Goal: Task Accomplishment & Management: Use online tool/utility

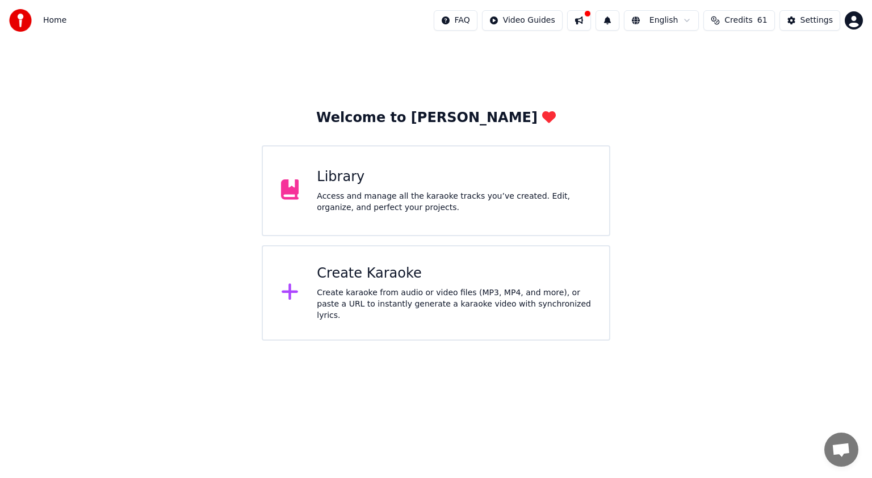
click at [371, 193] on div "Access and manage all the karaoke tracks you’ve created. Edit, organize, and pe…" at bounding box center [454, 202] width 274 height 23
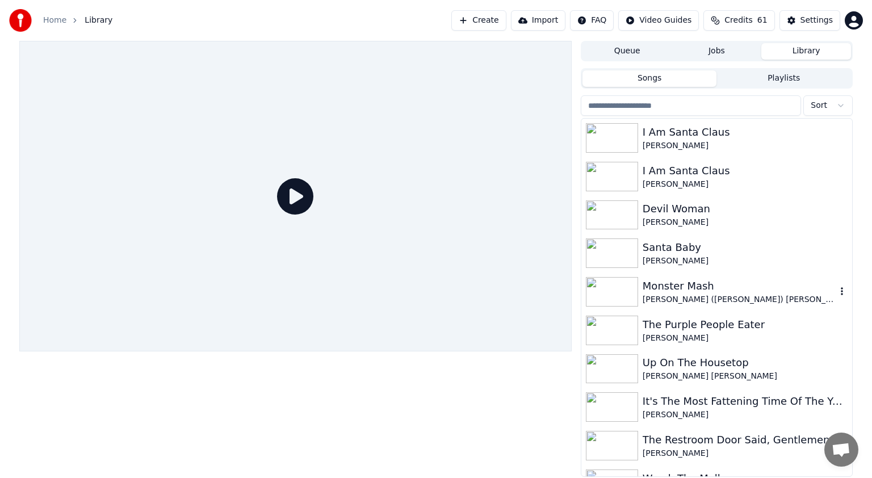
click at [658, 282] on div "Monster Mash" at bounding box center [739, 286] width 194 height 16
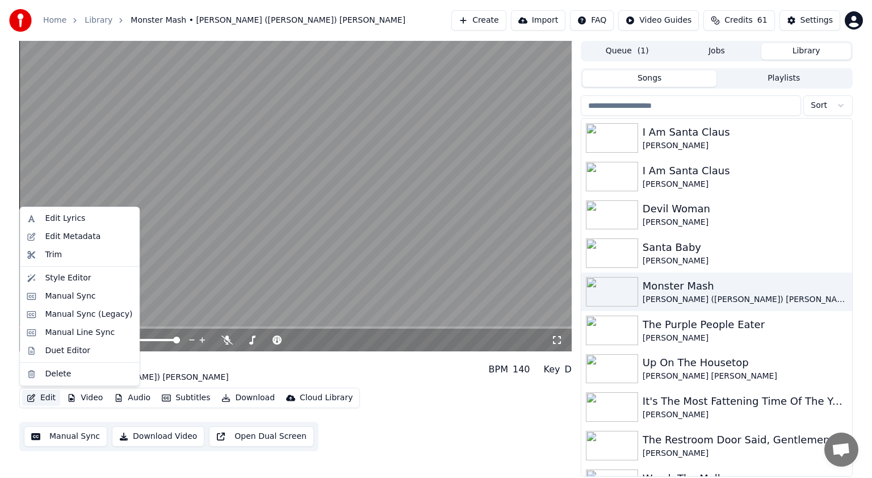
click at [51, 395] on button "Edit" at bounding box center [41, 398] width 38 height 16
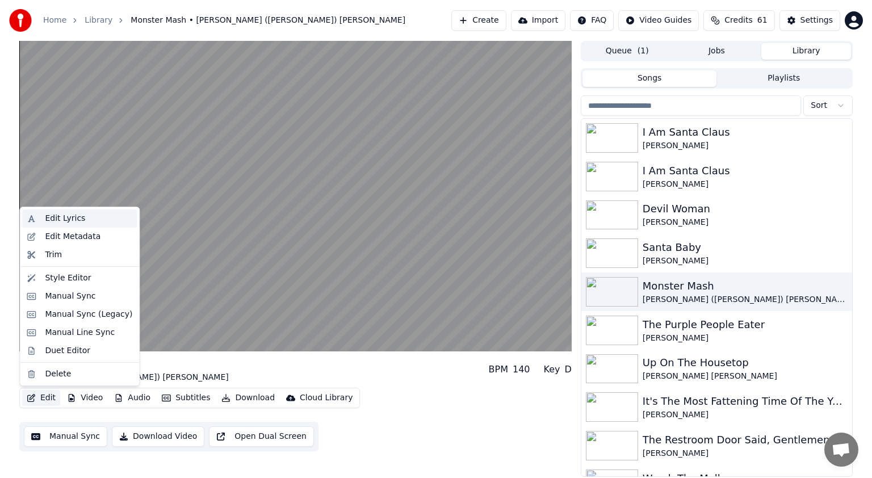
click at [60, 220] on div "Edit Lyrics" at bounding box center [65, 218] width 40 height 11
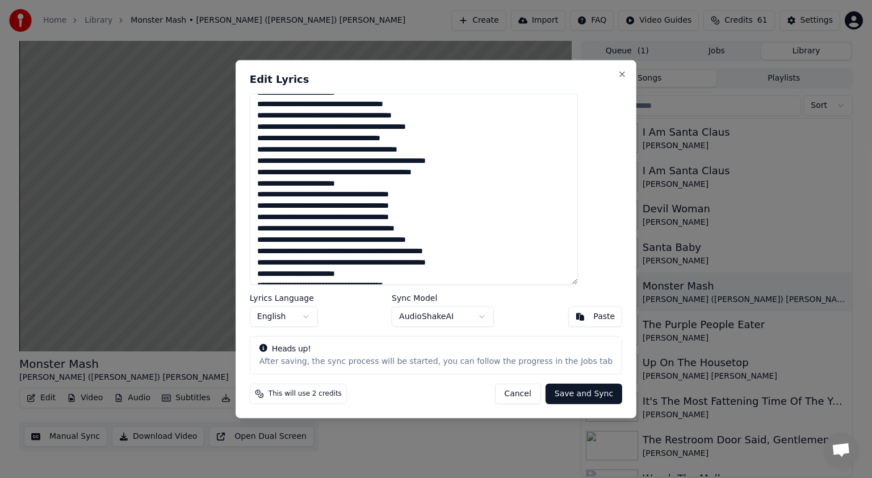
scroll to position [341, 0]
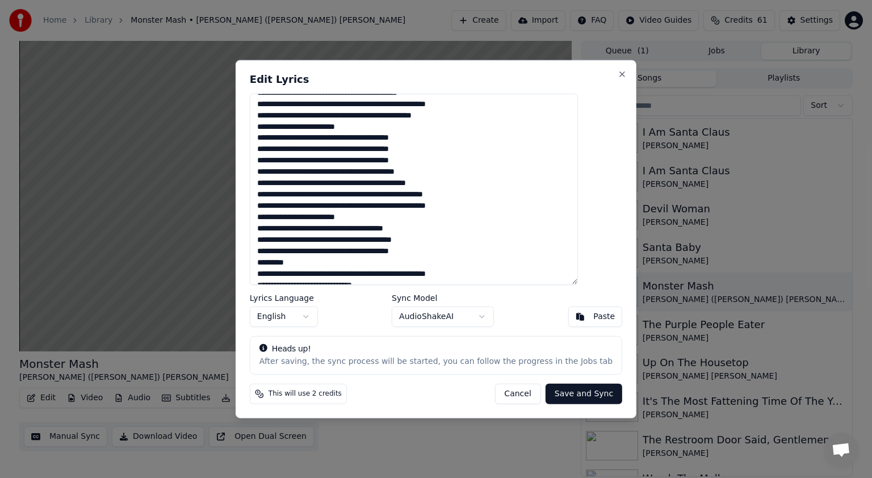
click at [494, 388] on button "Cancel" at bounding box center [517, 393] width 46 height 20
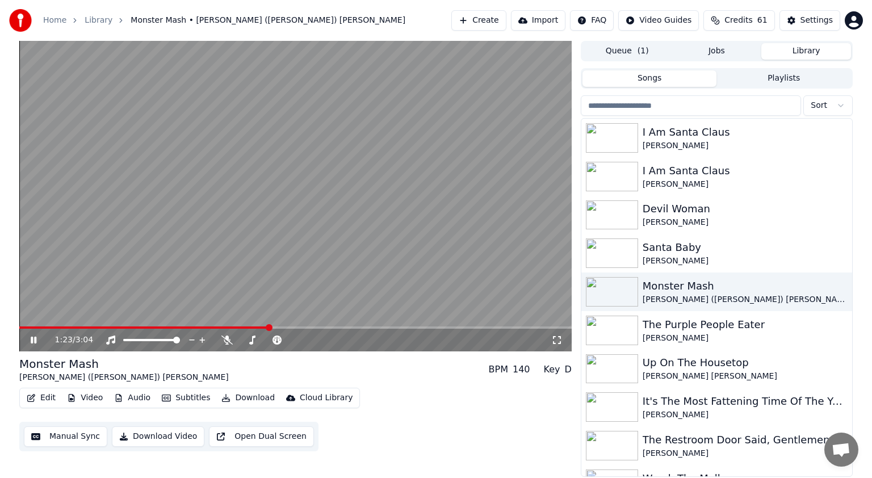
click at [31, 338] on icon at bounding box center [34, 340] width 6 height 7
click at [24, 325] on video at bounding box center [295, 196] width 552 height 310
click at [21, 326] on video at bounding box center [295, 196] width 552 height 310
click at [20, 327] on span at bounding box center [20, 327] width 3 height 2
click at [30, 343] on icon at bounding box center [33, 340] width 7 height 8
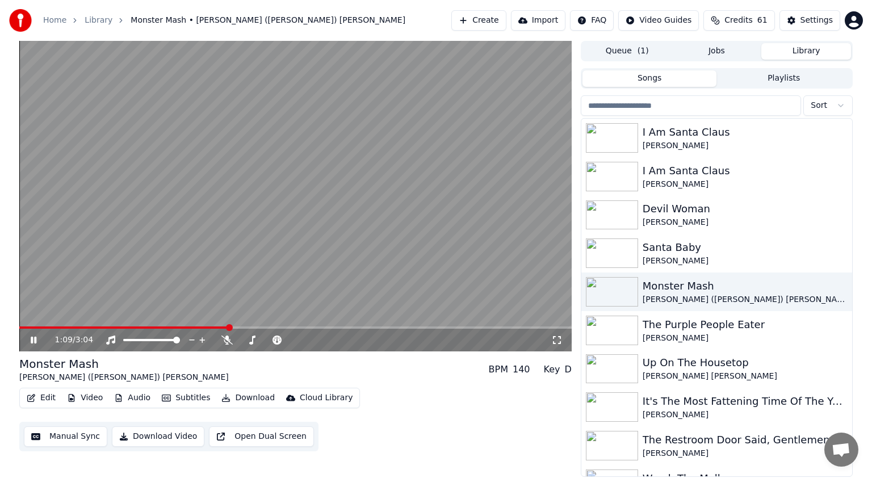
click at [33, 338] on icon at bounding box center [41, 339] width 27 height 9
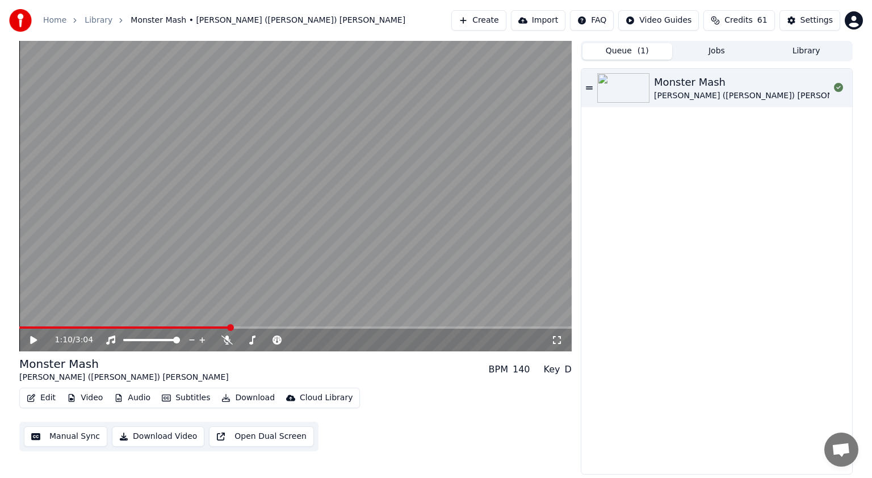
click at [628, 50] on button "Queue ( 1 )" at bounding box center [627, 51] width 90 height 16
